Goal: Find specific page/section: Find specific page/section

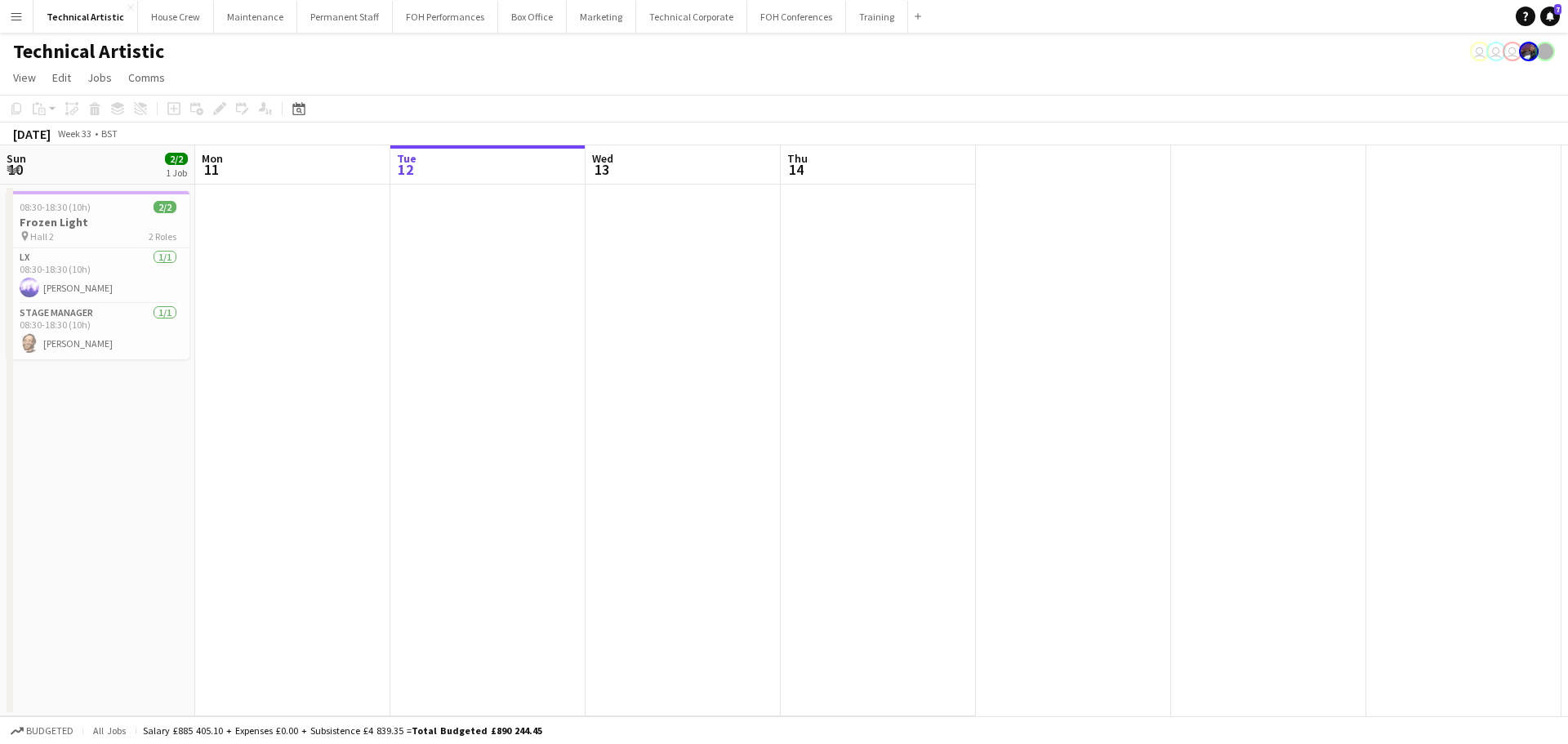
scroll to position [0, 631]
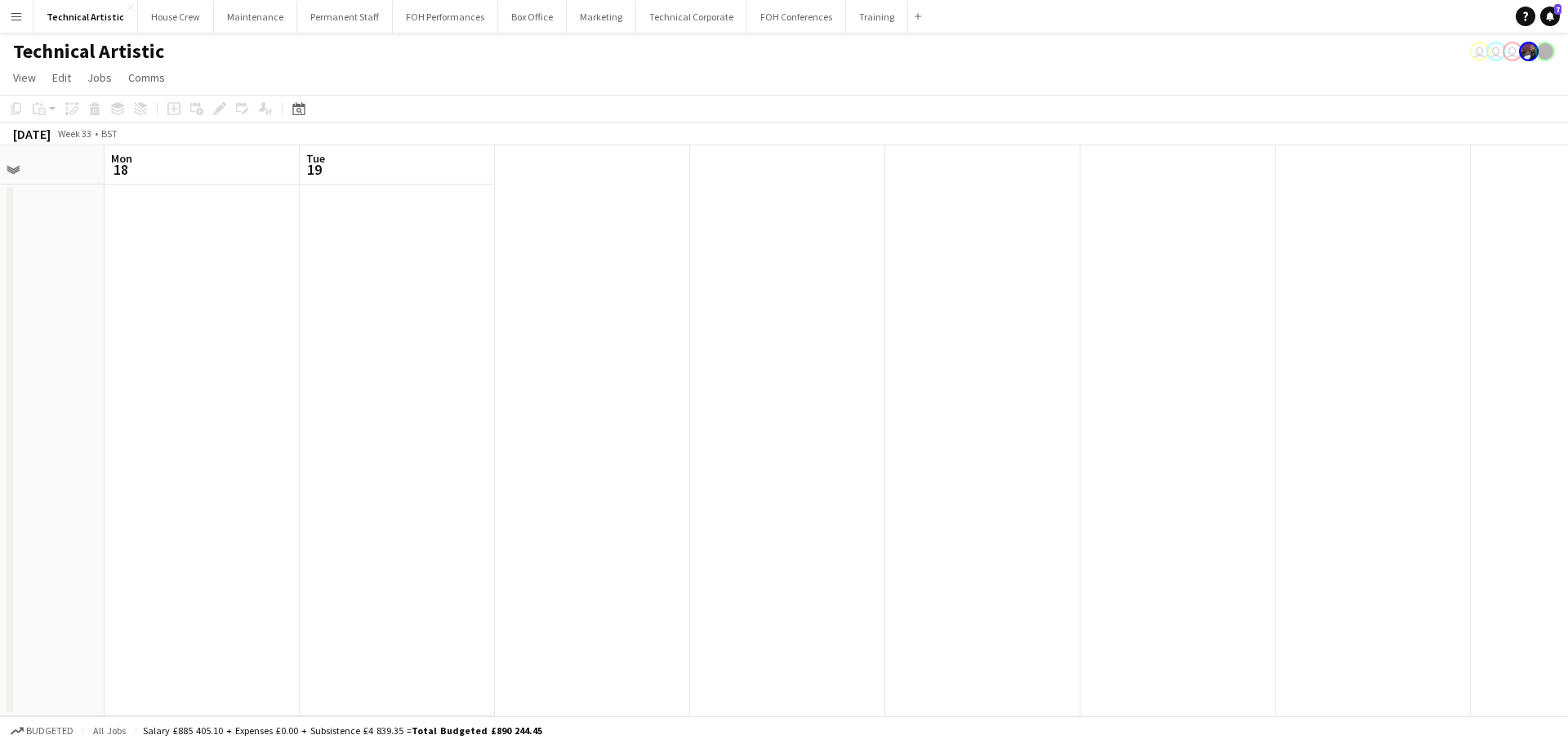
drag, startPoint x: 1089, startPoint y: 346, endPoint x: 263, endPoint y: 286, distance: 828.2
click at [263, 286] on app-calendar-viewport "Fri 15 Sat 16 Sun 17 Mon 18 Tue 19" at bounding box center [784, 431] width 1568 height 571
drag, startPoint x: 675, startPoint y: 329, endPoint x: 381, endPoint y: 329, distance: 294.0
click at [381, 329] on app-calendar-viewport "Tue 19 Wed 20 Thu 21 Fri 22 Sat 23" at bounding box center [784, 431] width 1568 height 571
drag, startPoint x: 1209, startPoint y: 364, endPoint x: 499, endPoint y: 367, distance: 710.0
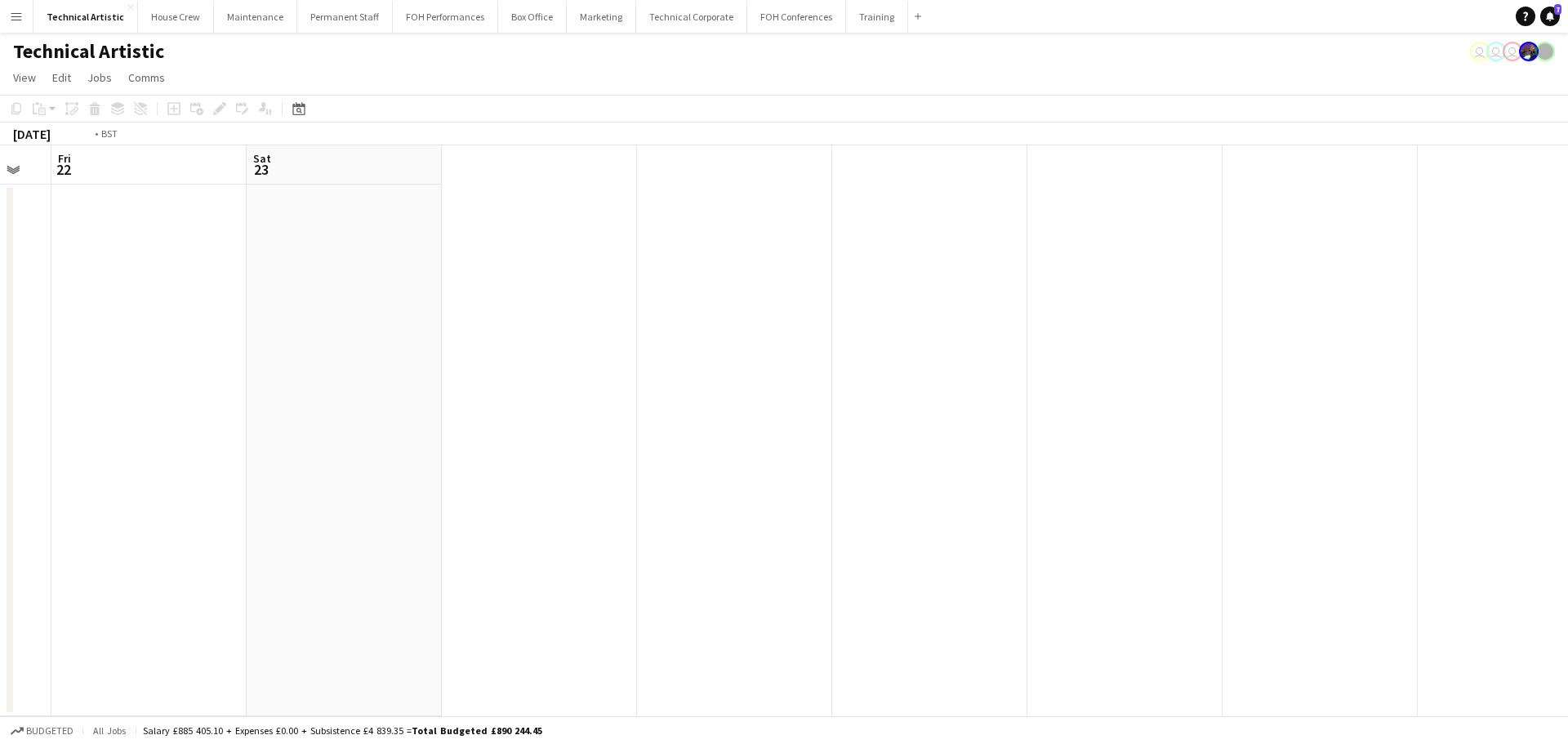
click at [499, 367] on app-calendar-viewport "Tue 19 Wed 20 Thu 21 Fri 22 Sat 23" at bounding box center [784, 431] width 1568 height 571
drag, startPoint x: 564, startPoint y: 340, endPoint x: 279, endPoint y: 338, distance: 285.0
click at [279, 338] on app-calendar-viewport "Mon 25 2/2 1 Job Tue 26 6/6 3 Jobs Wed 27 Thu 28 Fri 29 06:30-18:30 (12h) 2/2 P…" at bounding box center [778, 460] width 1556 height 630
drag, startPoint x: 662, startPoint y: 368, endPoint x: 492, endPoint y: 371, distance: 170.0
click at [492, 371] on app-calendar-viewport "Fri 29 4/4 2 Jobs Sat 30 Sun 31 Mon 1 Tue 2 14:30-22:30 (8h) 3/3 [PERSON_NAME] …" at bounding box center [778, 460] width 1556 height 630
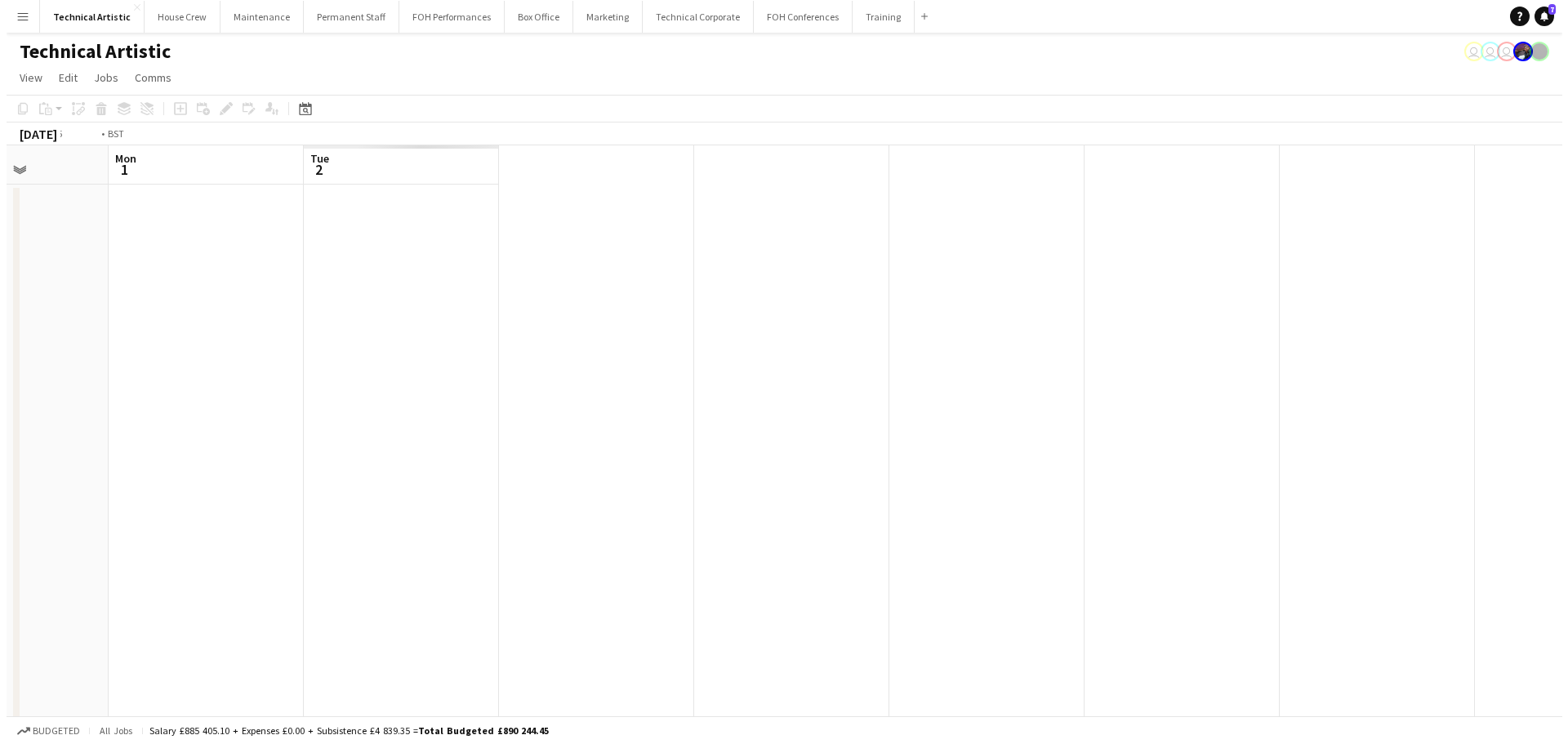
scroll to position [0, 568]
click at [639, 31] on button "Technical Corporate Close" at bounding box center [692, 16] width 111 height 32
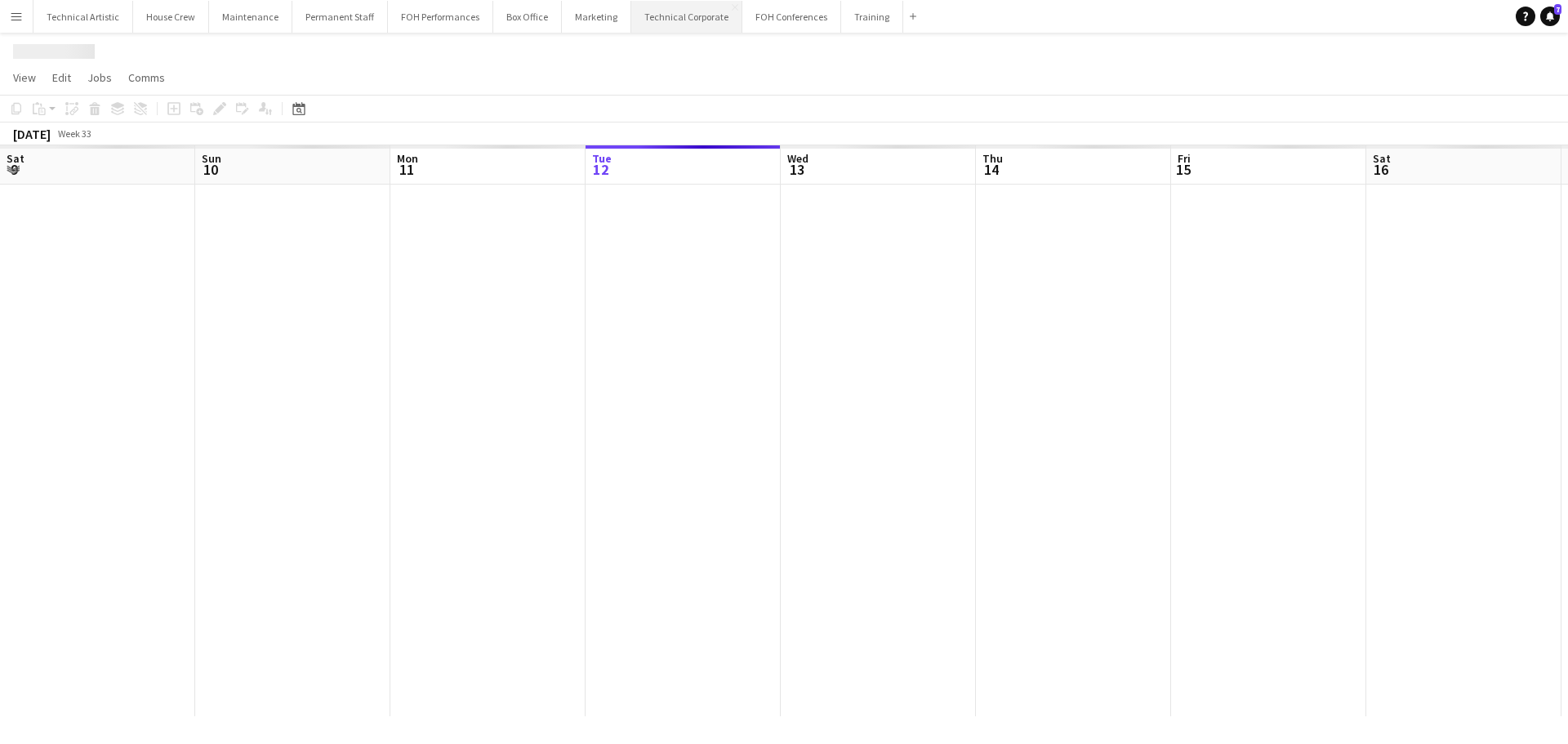
scroll to position [0, 391]
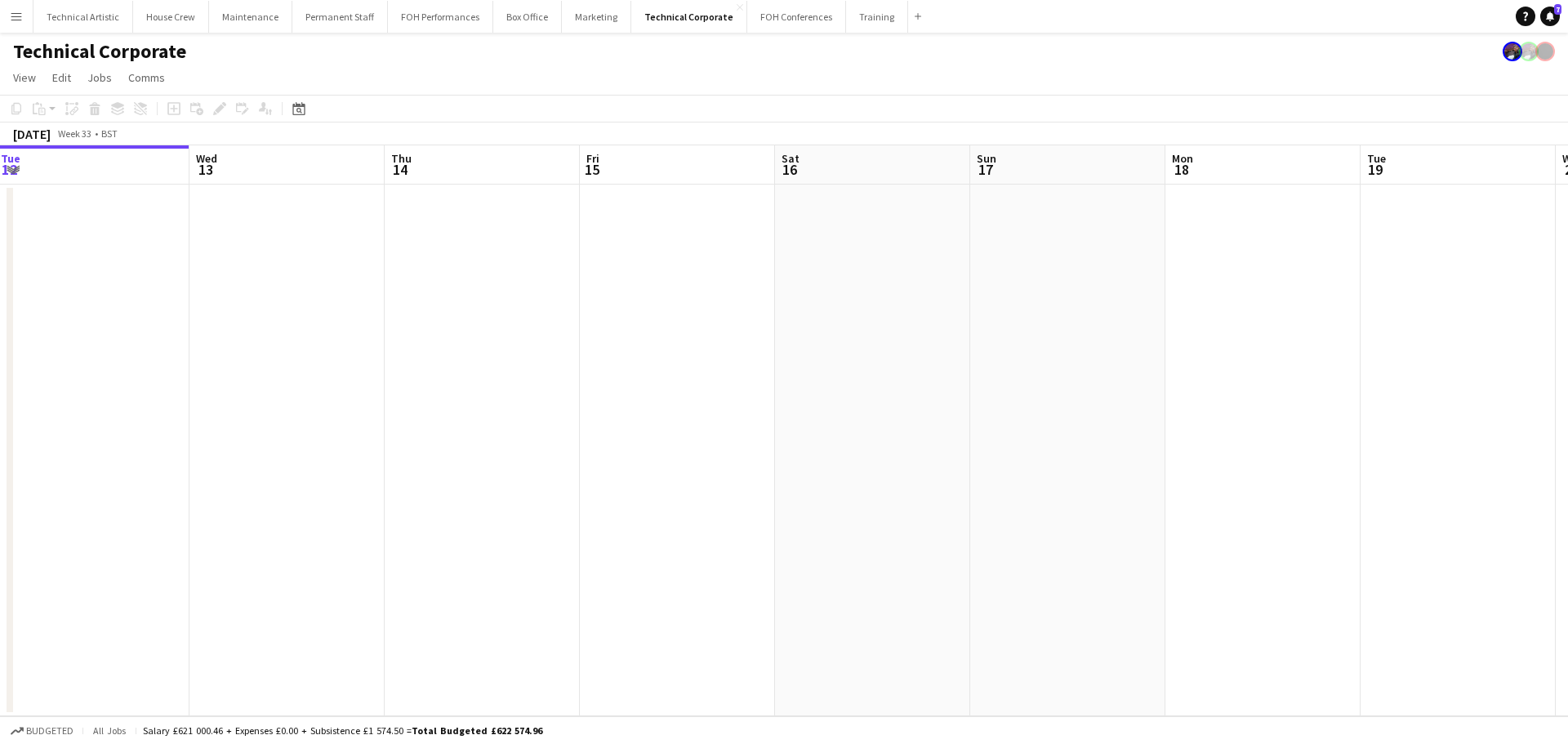
drag, startPoint x: 1278, startPoint y: 347, endPoint x: 509, endPoint y: 265, distance: 773.4
click at [509, 265] on app-calendar-viewport "Sat 9 Sun 10 Mon 11 Tue 12 Wed 13 Thu 14 Fri 15 Sat 16 Sun 17 Mon 18 Tue 19 Wed…" at bounding box center [784, 431] width 1568 height 571
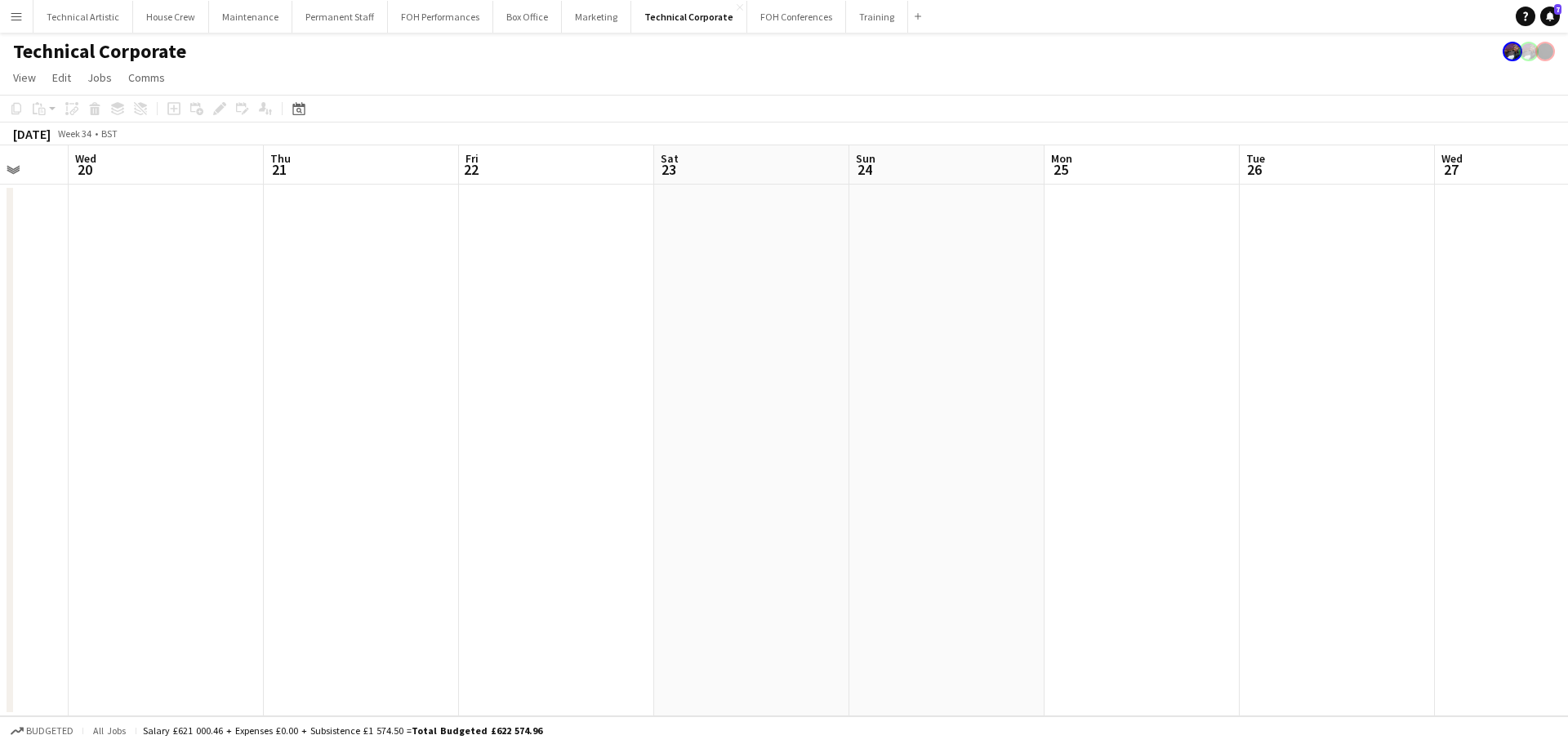
drag, startPoint x: 385, startPoint y: 296, endPoint x: 309, endPoint y: 296, distance: 76.0
click at [309, 296] on app-calendar-viewport "Sun 17 Mon 18 Tue 19 Wed 20 Thu 21 Fri 22 Sat 23 Sun 24 Mon 25 Tue 26 Wed 27 Th…" at bounding box center [784, 431] width 1568 height 571
drag, startPoint x: 1097, startPoint y: 399, endPoint x: 277, endPoint y: 396, distance: 820.0
click at [277, 396] on app-calendar-viewport "Sun 17 Mon 18 Tue 19 Wed 20 Thu 21 Fri 22 Sat 23 Sun 24 Mon 25 Tue 26 Wed 27 Th…" at bounding box center [784, 431] width 1568 height 571
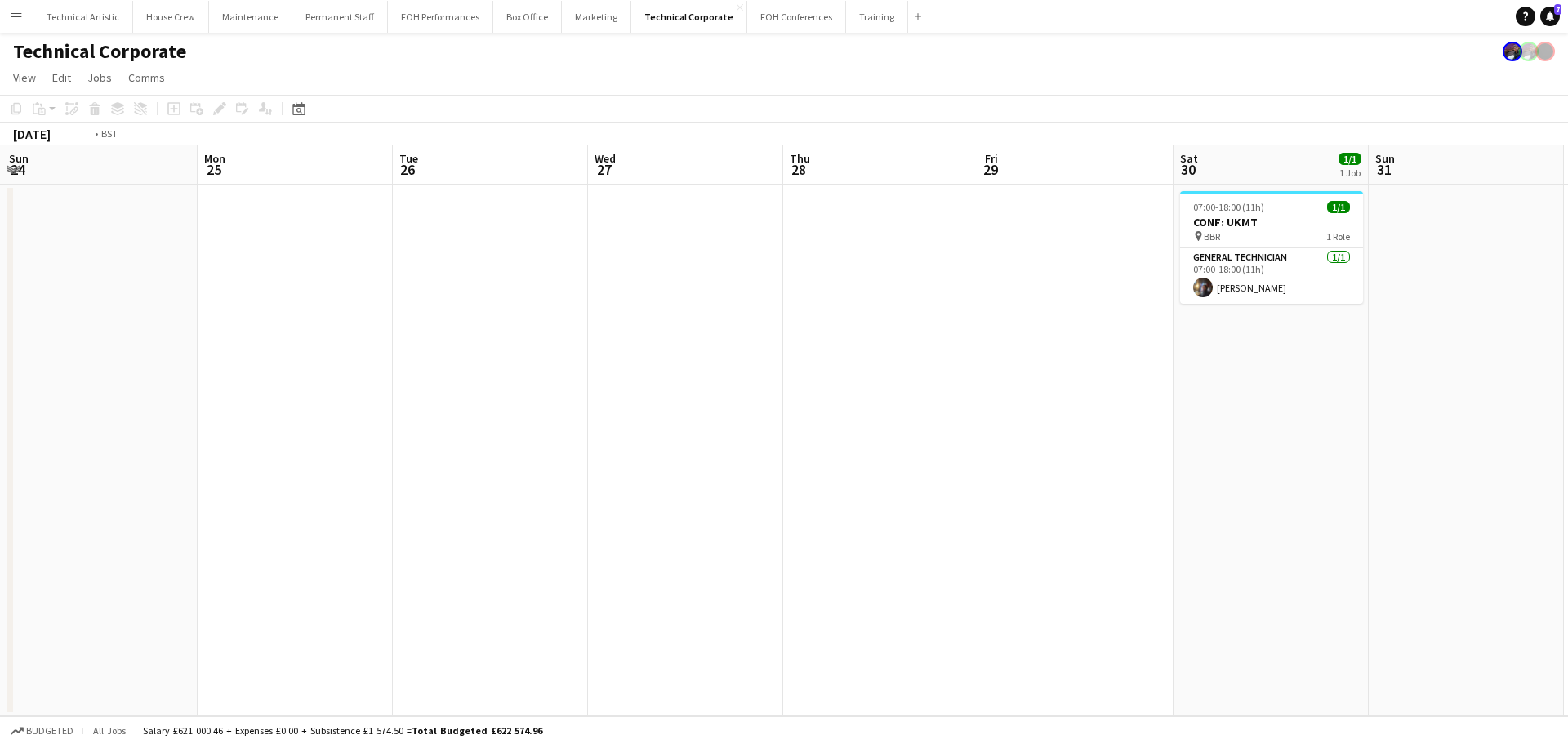
drag, startPoint x: 978, startPoint y: 409, endPoint x: 172, endPoint y: 323, distance: 810.6
click at [173, 324] on app-calendar-viewport "Thu 21 Fri 22 Sat 23 Sun 24 Mon 25 Tue 26 Wed 27 Thu 28 Fri 29 Sat 30 1/1 1 Job…" at bounding box center [784, 431] width 1568 height 571
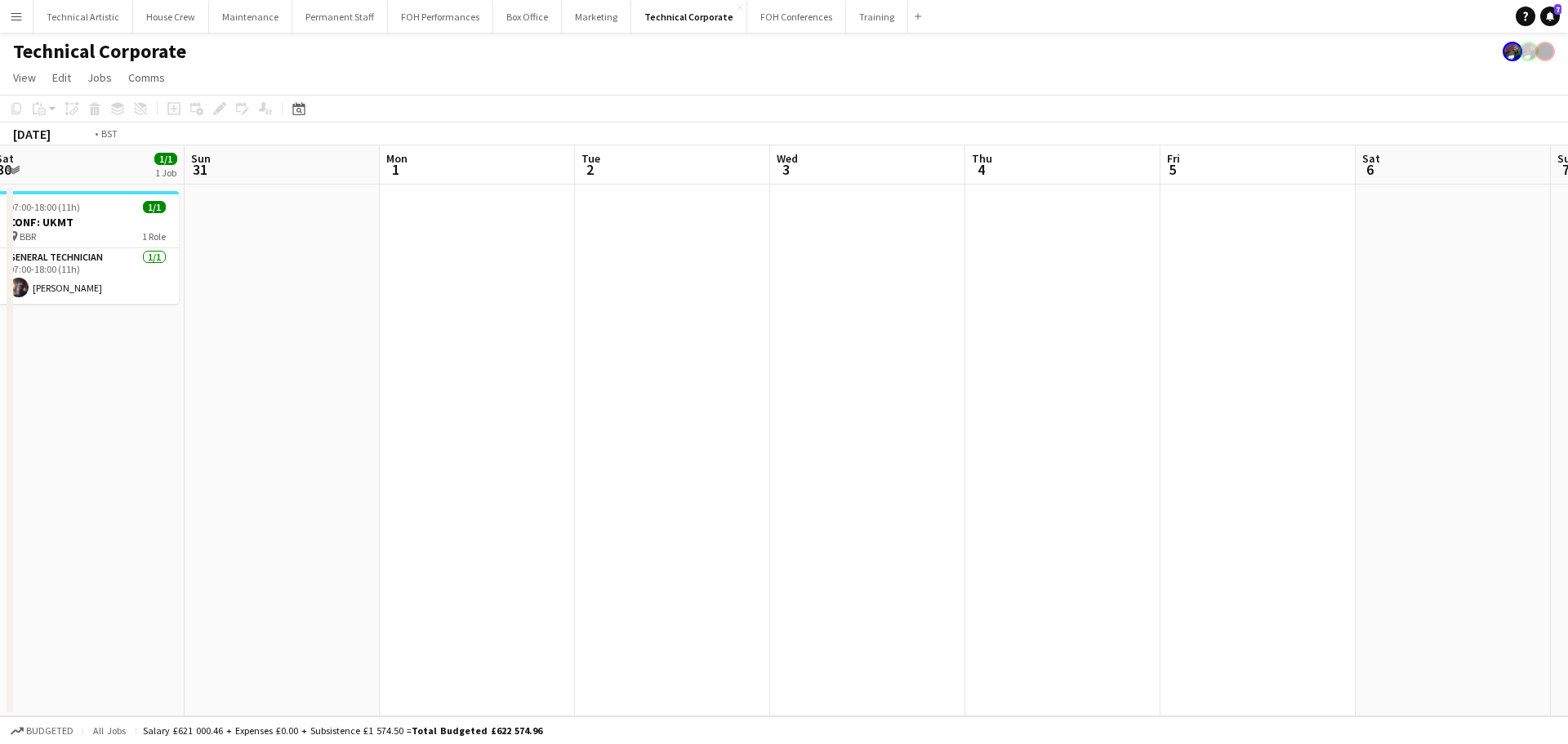
drag, startPoint x: 597, startPoint y: 396, endPoint x: 150, endPoint y: 326, distance: 452.4
click at [76, 329] on app-calendar-viewport "Wed 27 Thu 28 Fri 29 Sat 30 1/1 1 Job Sun 31 Mon 1 Tue 2 Wed 3 Thu 4 Fri 5 Sat …" at bounding box center [784, 431] width 1568 height 571
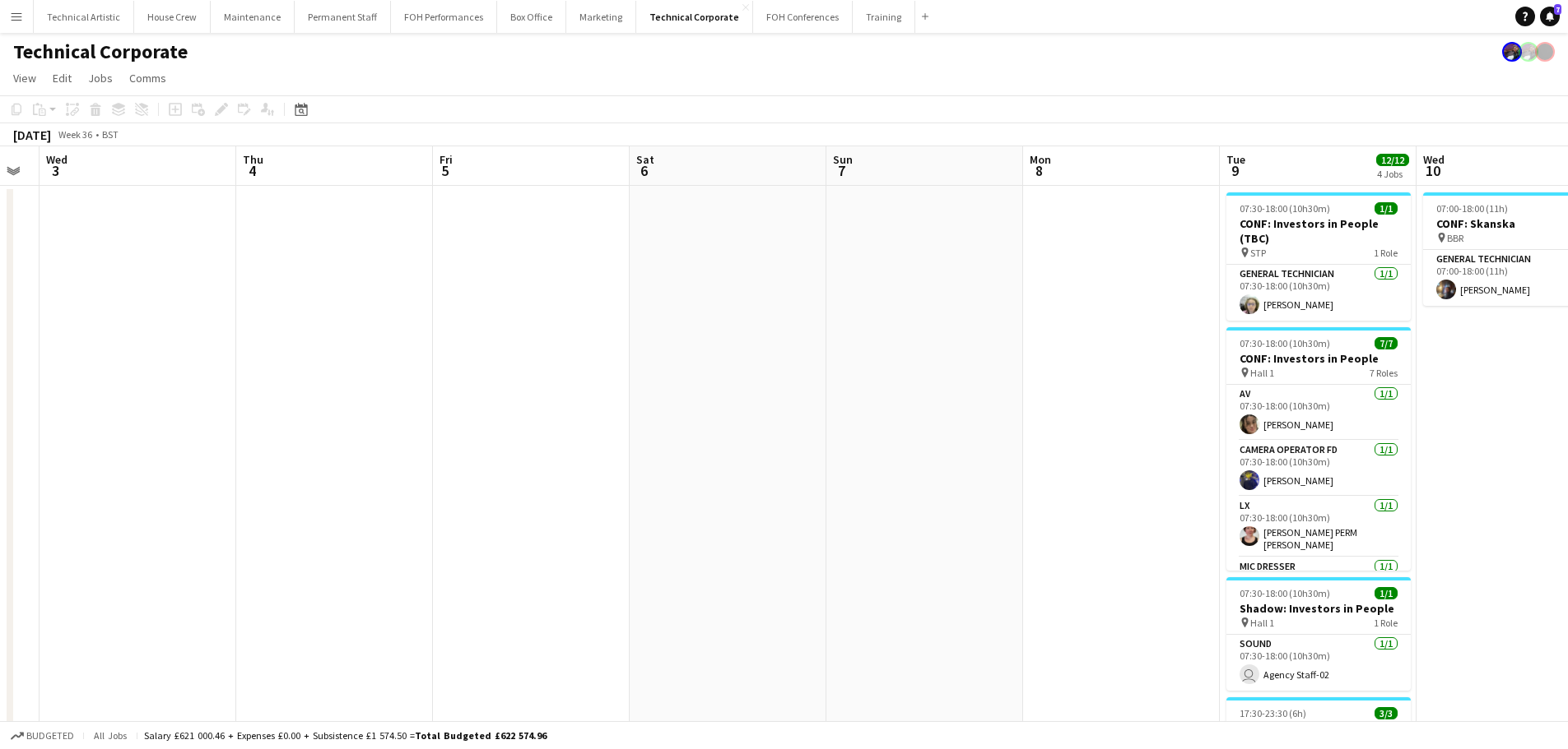
scroll to position [0, 616]
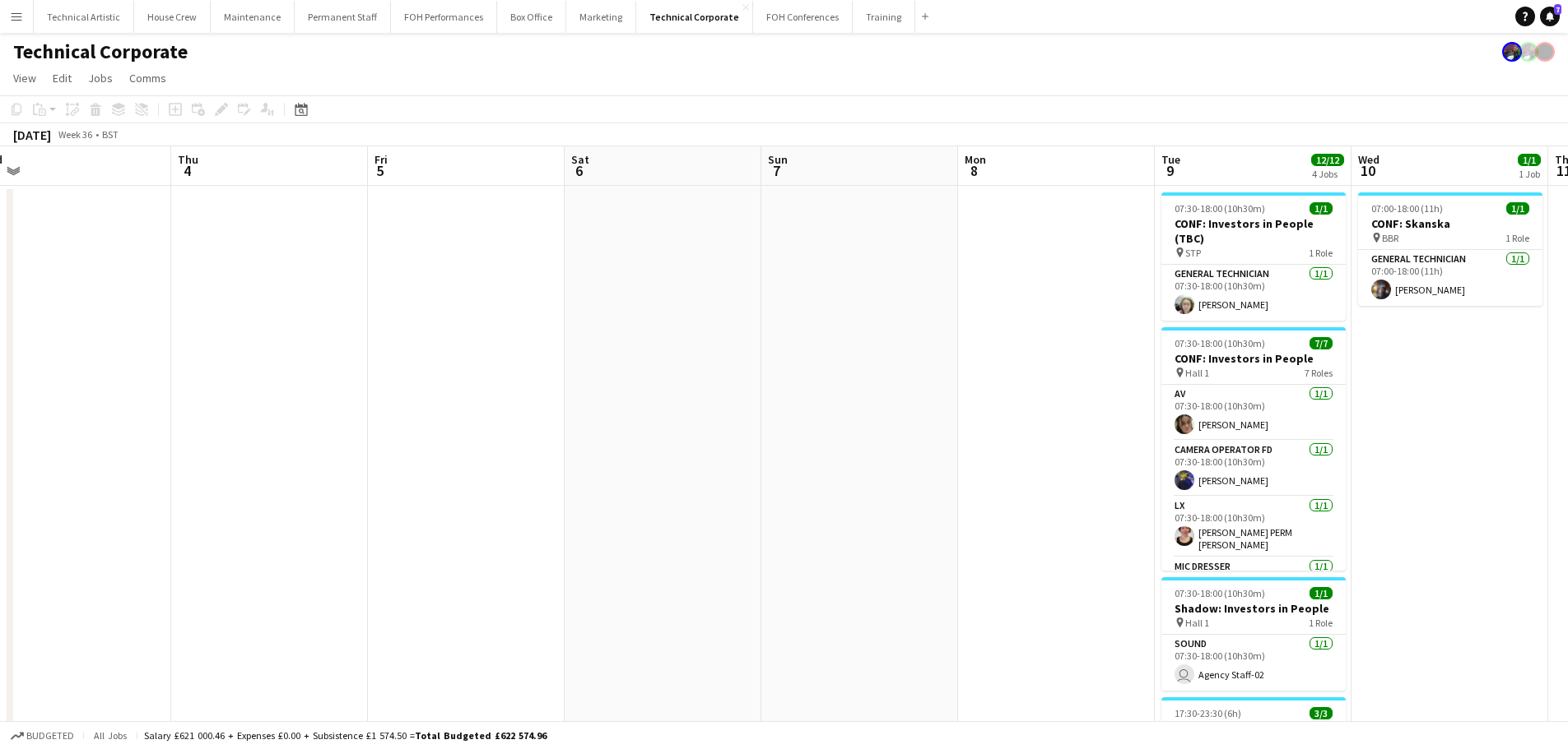
drag, startPoint x: 1006, startPoint y: 414, endPoint x: 275, endPoint y: 372, distance: 732.2
click at [275, 372] on app-calendar-viewport "Sun 31 Mon 1 Tue 2 Wed 3 Thu 4 Fri 5 Sat 6 Sun 7 Mon 8 Tue 9 12/12 4 Jobs Wed 1…" at bounding box center [784, 560] width 1568 height 828
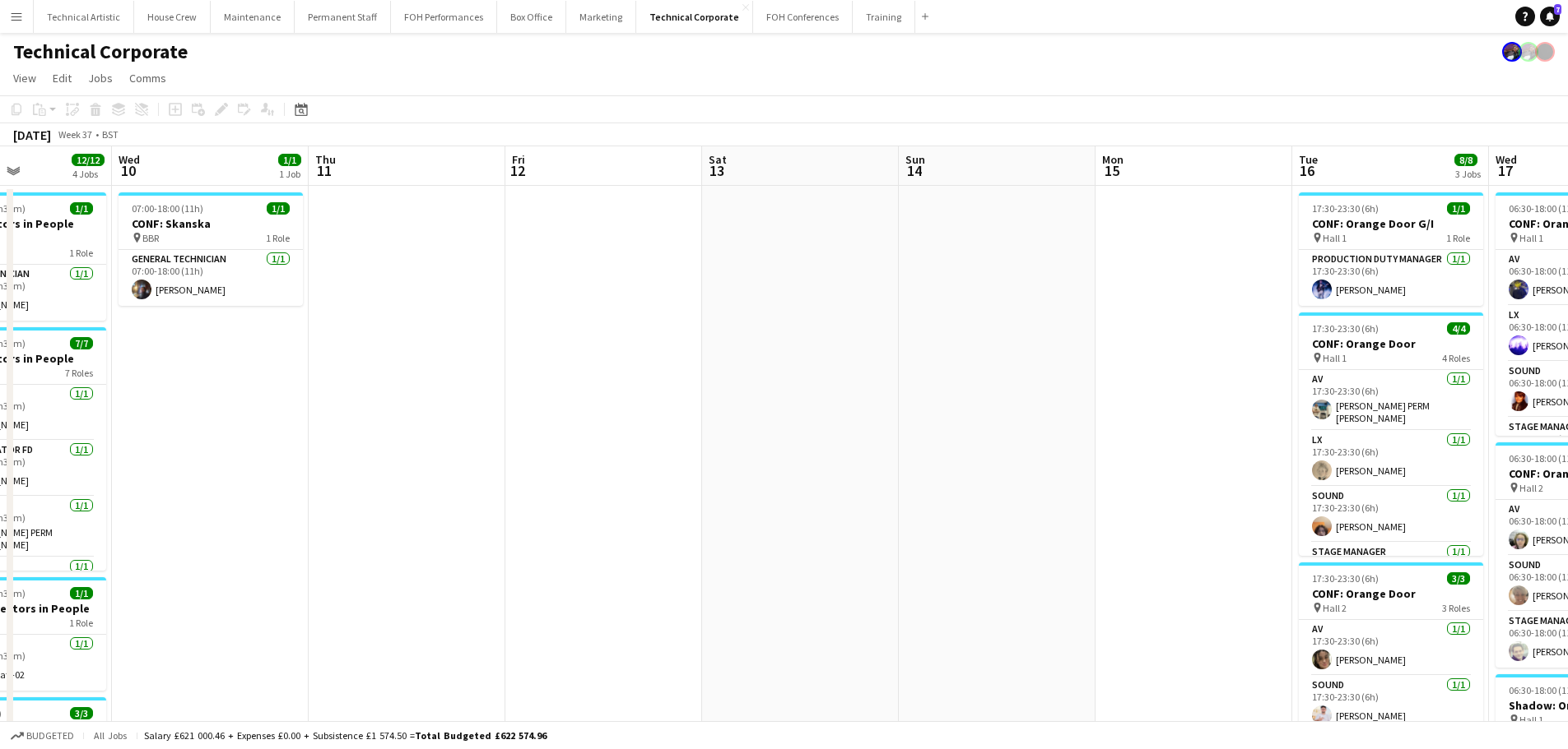
drag, startPoint x: 937, startPoint y: 431, endPoint x: 91, endPoint y: 376, distance: 847.8
click at [91, 376] on app-calendar-viewport "Sun 7 Mon 8 Tue 9 12/12 4 Jobs Wed 10 1/1 1 Job Thu 11 Fri 12 Sat 13 Sun 14 Mon…" at bounding box center [784, 634] width 1568 height 976
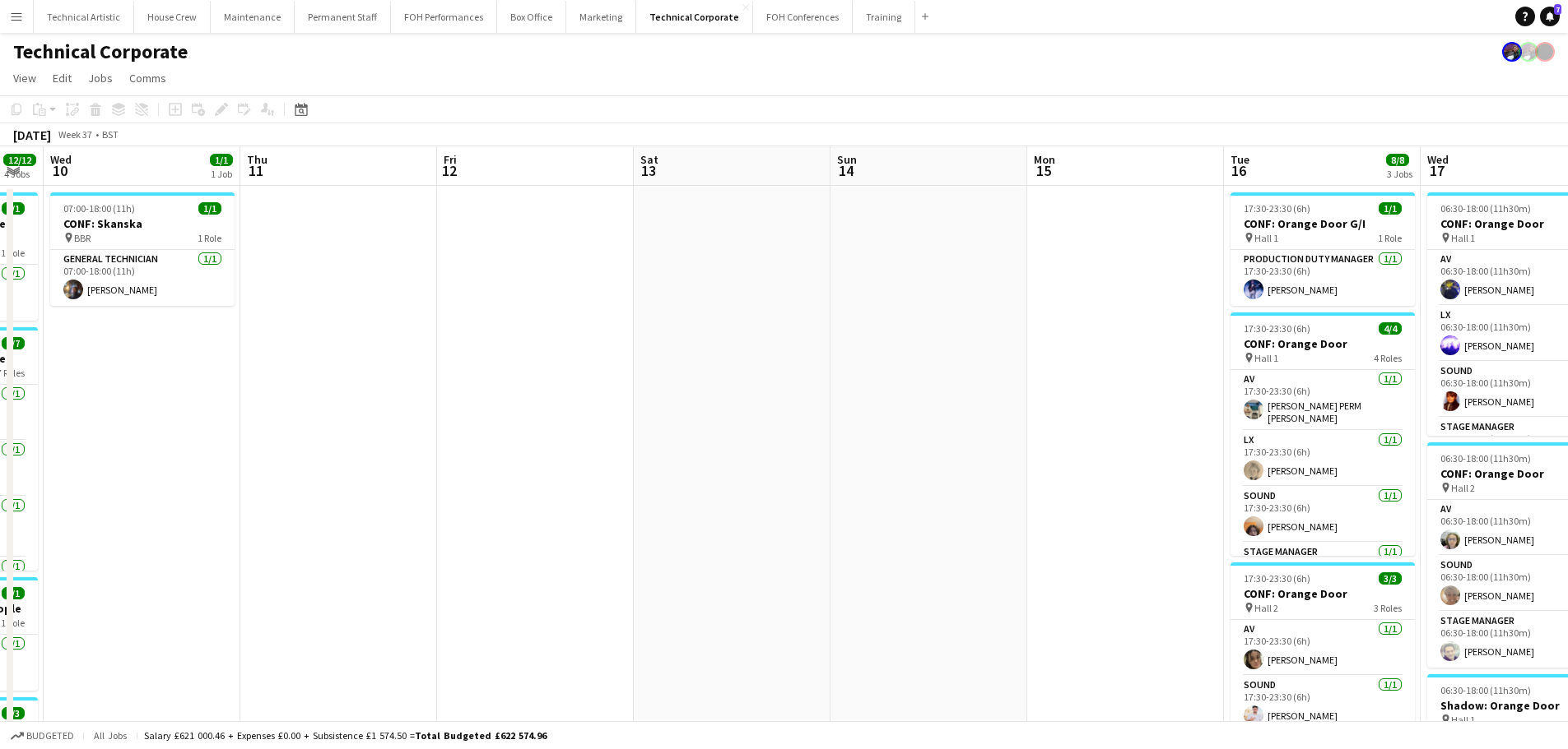
scroll to position [0, 373]
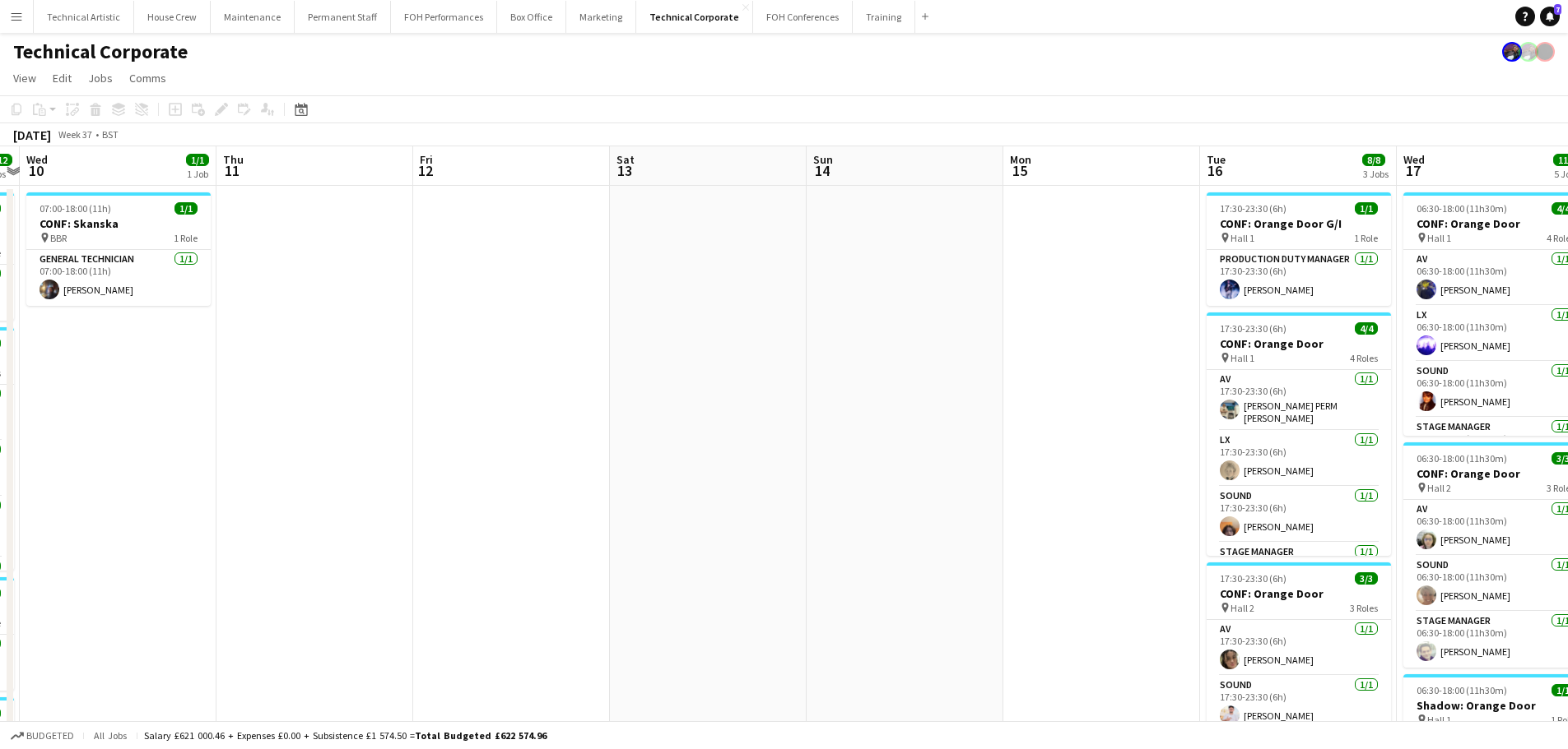
drag, startPoint x: 907, startPoint y: 388, endPoint x: 1021, endPoint y: 298, distance: 145.2
click at [1021, 298] on app-calendar-viewport "Mon 8 Tue 9 12/12 4 Jobs Wed 10 1/1 1 Job Thu 11 Fri 12 Sat 13 Sun 14 Mon 15 Tu…" at bounding box center [784, 644] width 1568 height 996
